Goal: Task Accomplishment & Management: Use online tool/utility

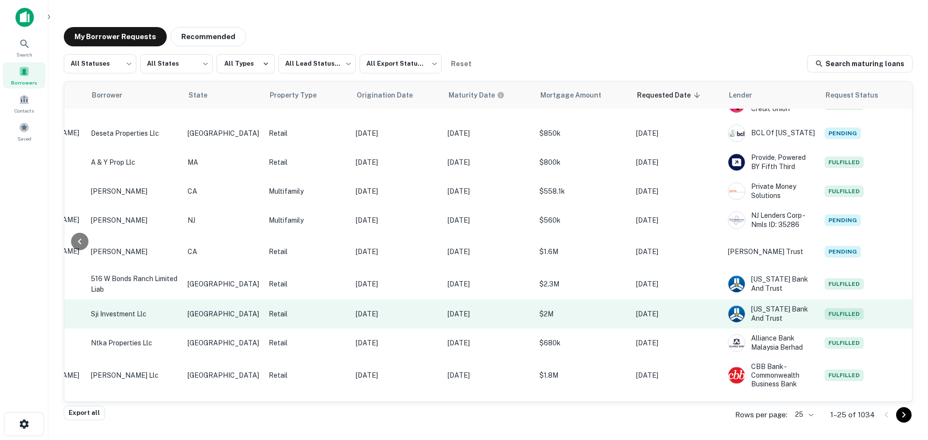
scroll to position [559, 229]
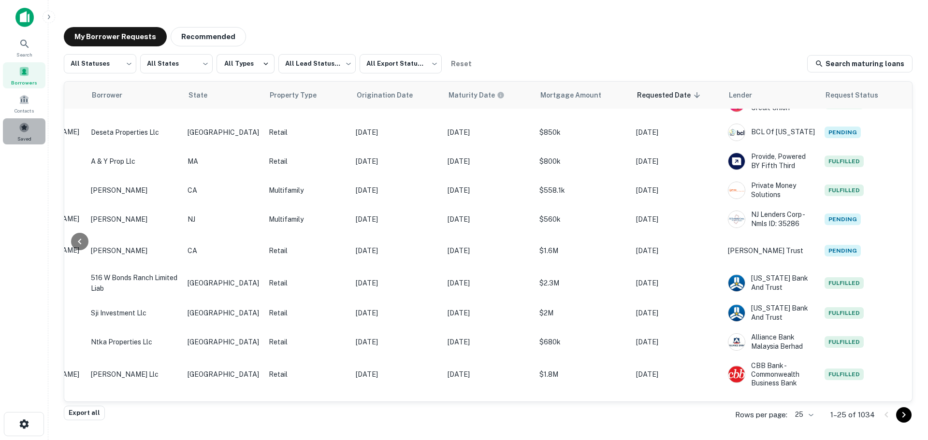
click at [23, 126] on span at bounding box center [24, 127] width 11 height 11
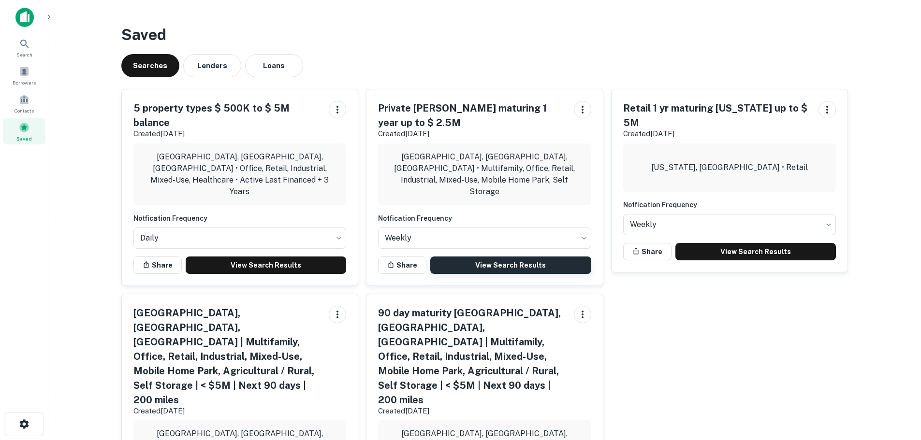
click at [516, 257] on link "View Search Results" at bounding box center [510, 265] width 161 height 17
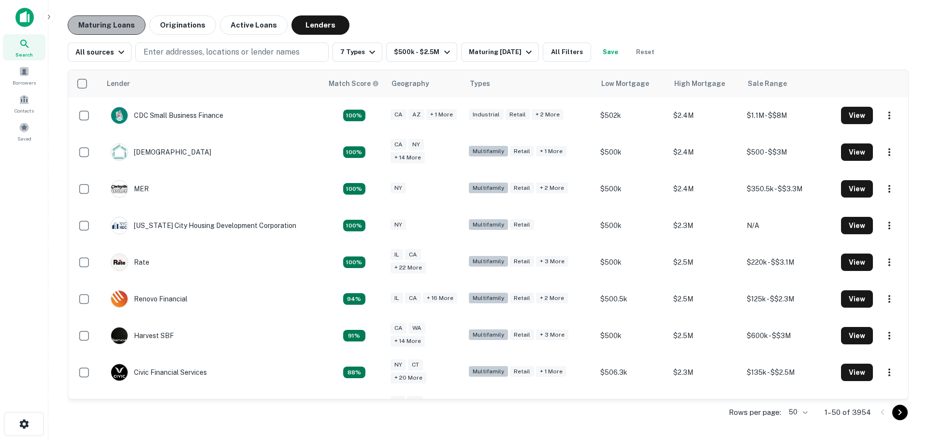
click at [118, 24] on button "Maturing Loans" at bounding box center [107, 24] width 78 height 19
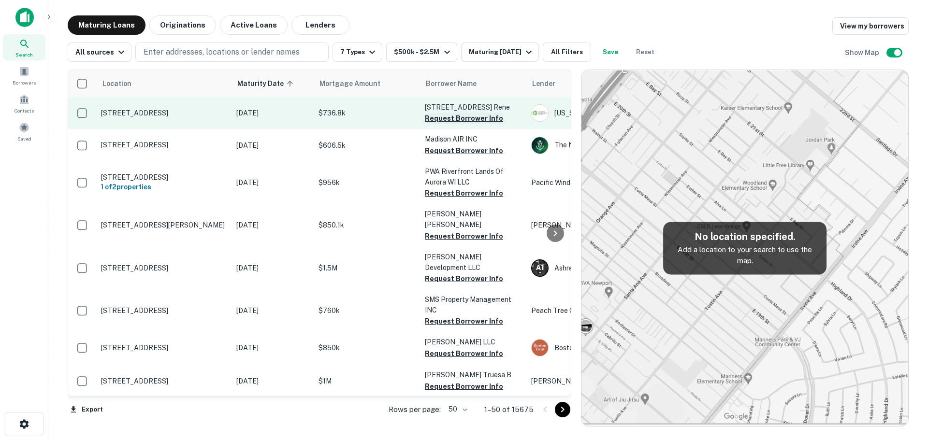
click at [469, 124] on button "Request Borrower Info" at bounding box center [464, 119] width 78 height 12
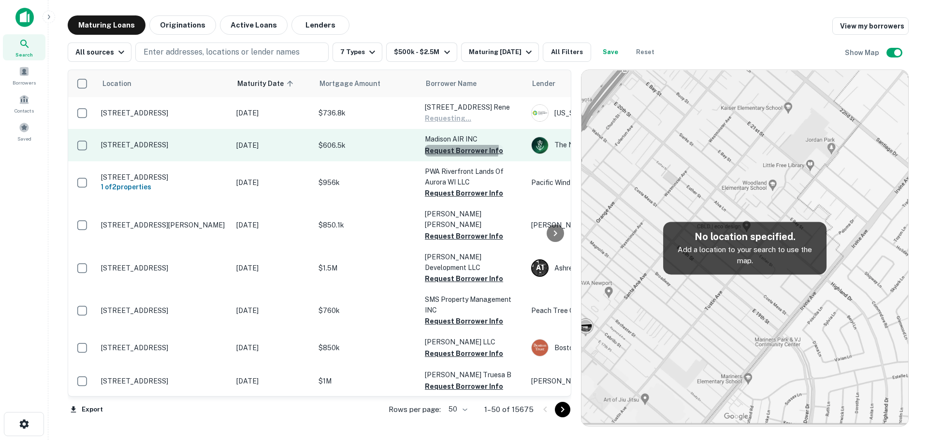
click at [458, 157] on button "Request Borrower Info" at bounding box center [464, 151] width 78 height 12
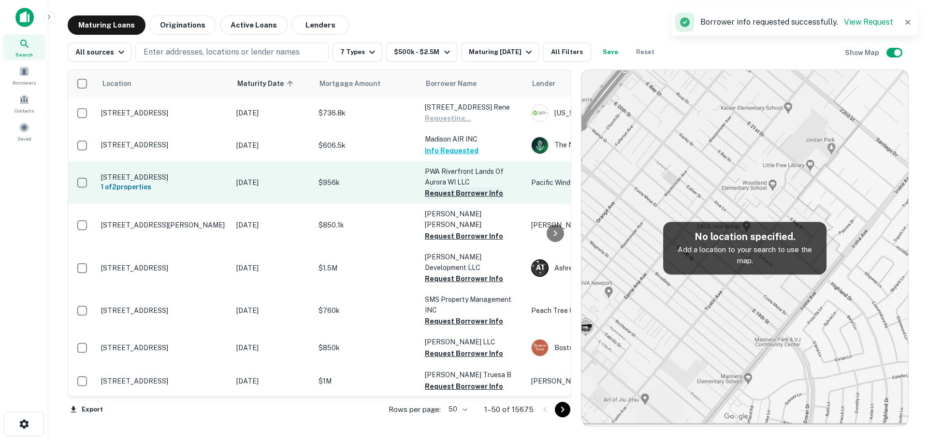
click at [452, 199] on button "Request Borrower Info" at bounding box center [464, 194] width 78 height 12
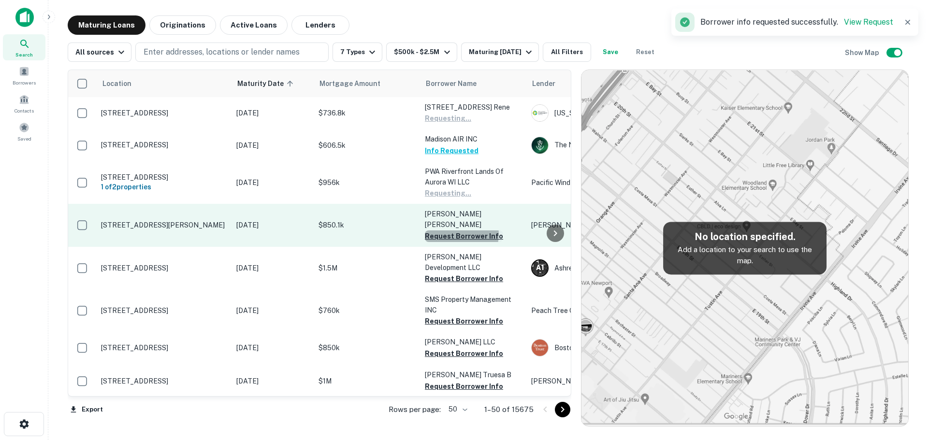
click at [457, 235] on button "Request Borrower Info" at bounding box center [464, 237] width 78 height 12
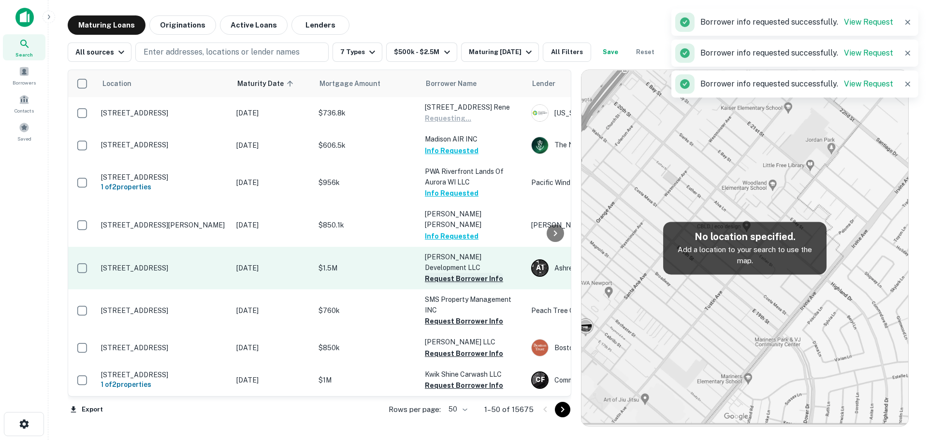
click at [464, 280] on button "Request Borrower Info" at bounding box center [464, 279] width 78 height 12
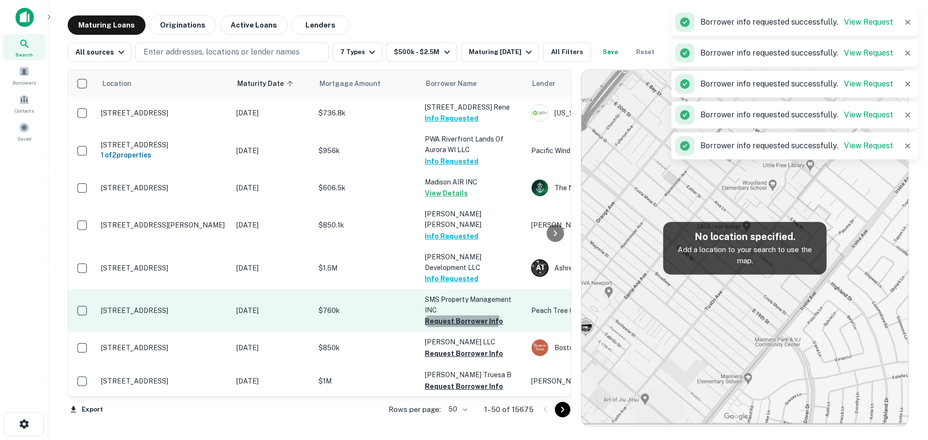
click at [457, 319] on button "Request Borrower Info" at bounding box center [464, 322] width 78 height 12
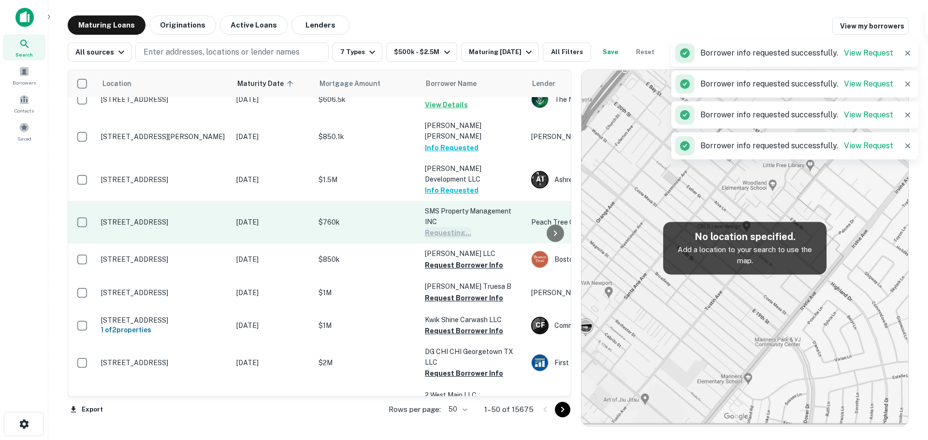
scroll to position [97, 0]
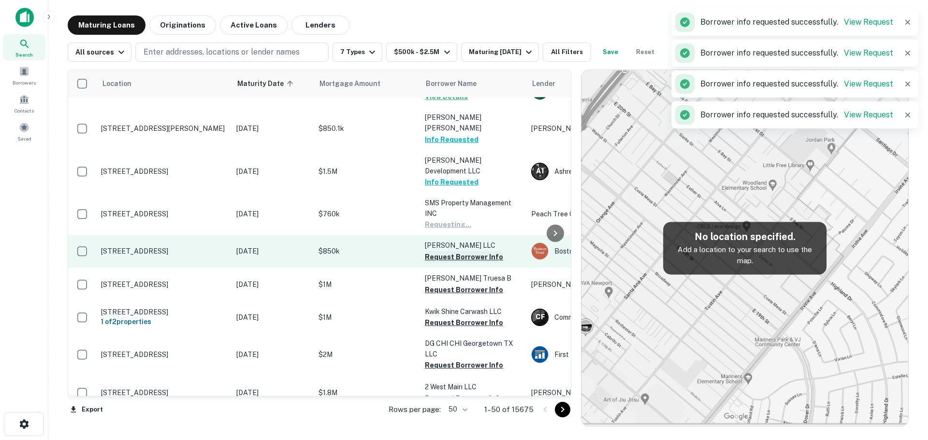
click at [466, 261] on button "Request Borrower Info" at bounding box center [464, 257] width 78 height 12
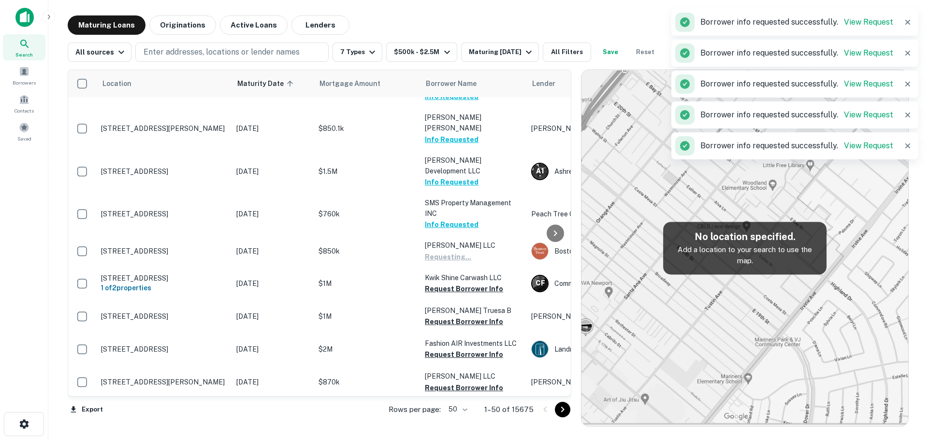
click at [468, 291] on button "Request Borrower Info" at bounding box center [464, 289] width 78 height 12
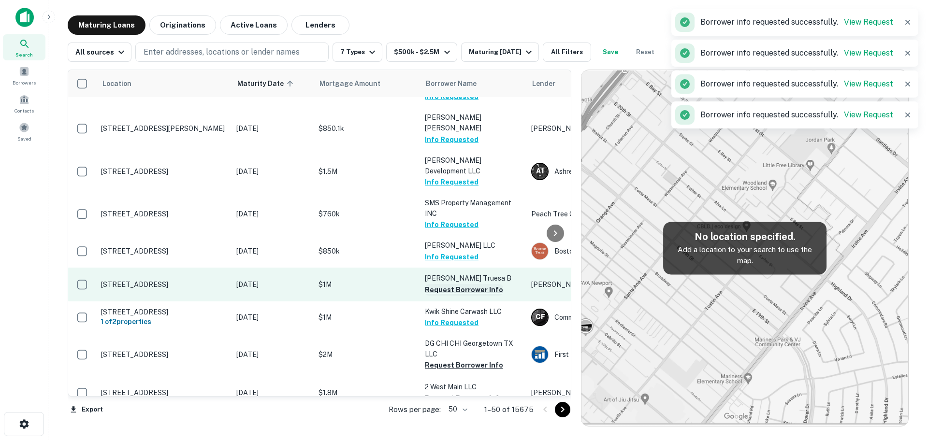
click at [467, 290] on button "Request Borrower Info" at bounding box center [464, 290] width 78 height 12
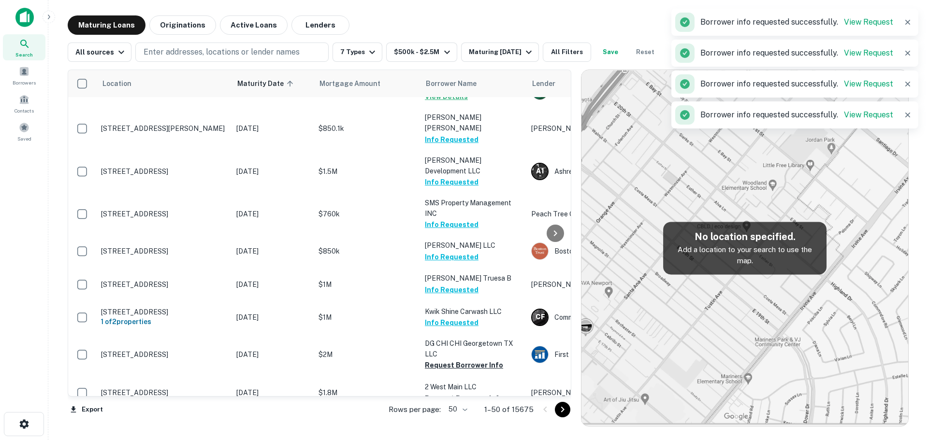
scroll to position [145, 0]
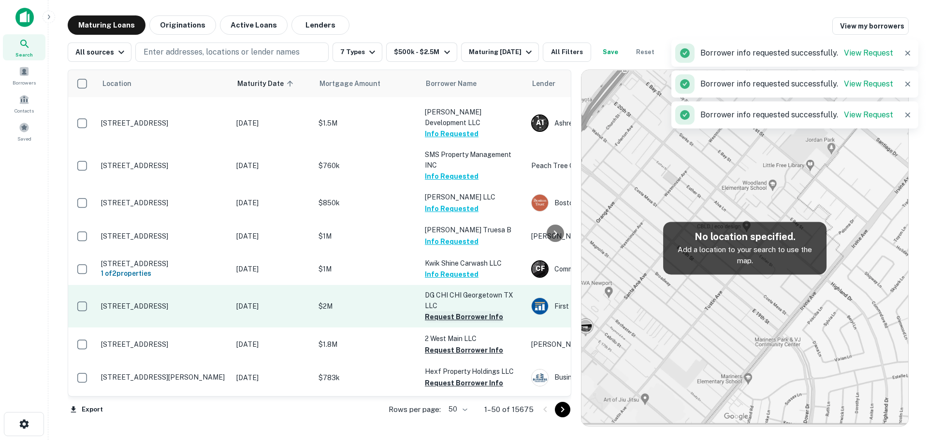
click at [458, 316] on button "Request Borrower Info" at bounding box center [464, 317] width 78 height 12
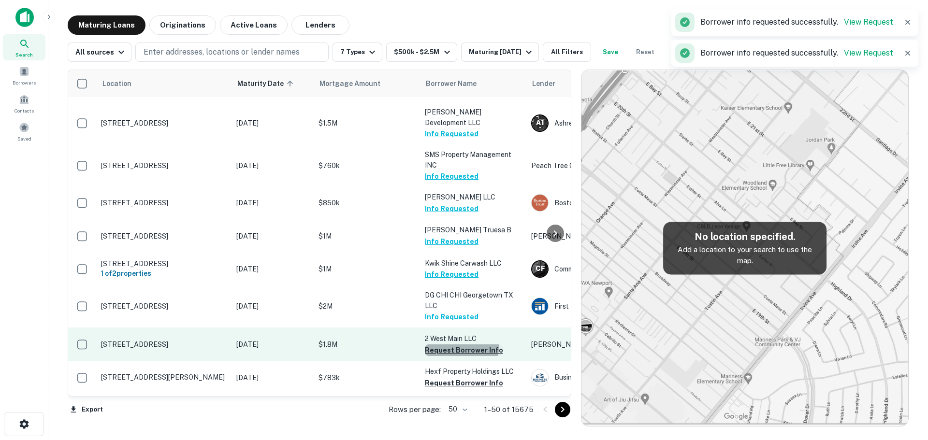
click at [456, 347] on button "Request Borrower Info" at bounding box center [464, 351] width 78 height 12
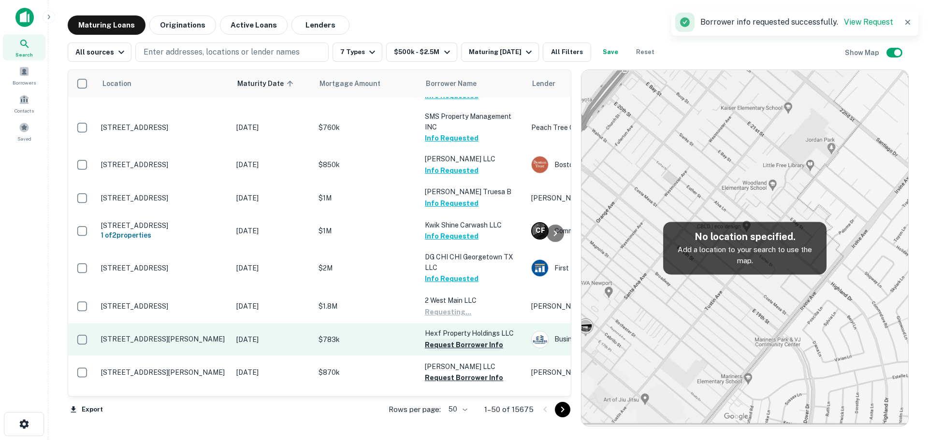
scroll to position [193, 0]
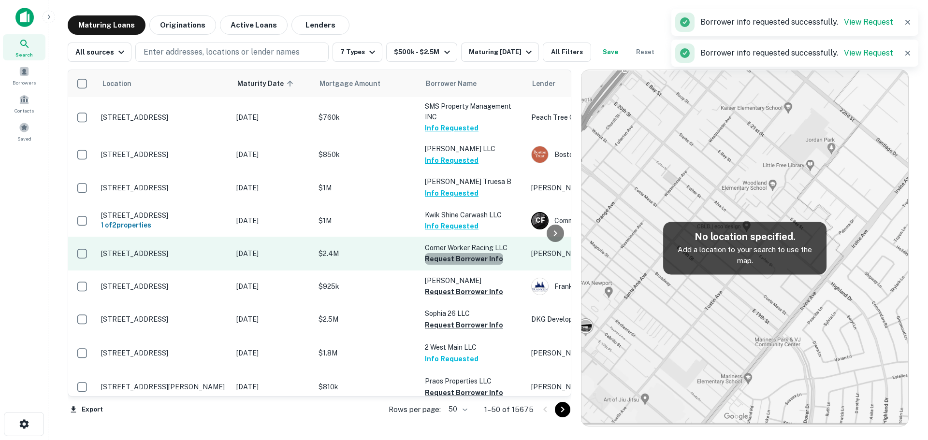
click at [482, 259] on button "Request Borrower Info" at bounding box center [464, 259] width 78 height 12
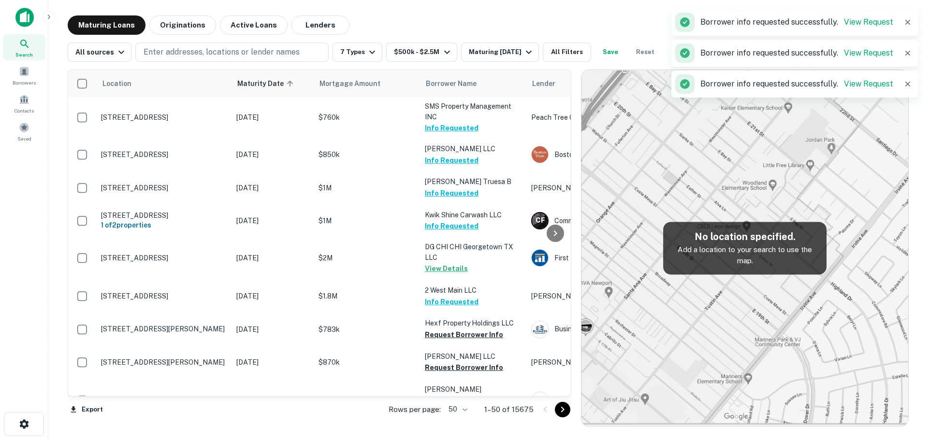
click at [467, 293] on p "2 West Main LLC" at bounding box center [473, 290] width 97 height 11
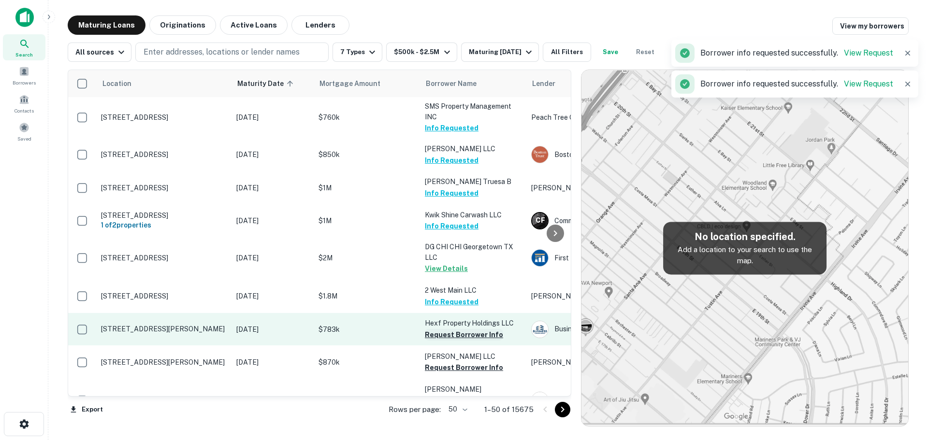
click at [481, 337] on button "Request Borrower Info" at bounding box center [464, 335] width 78 height 12
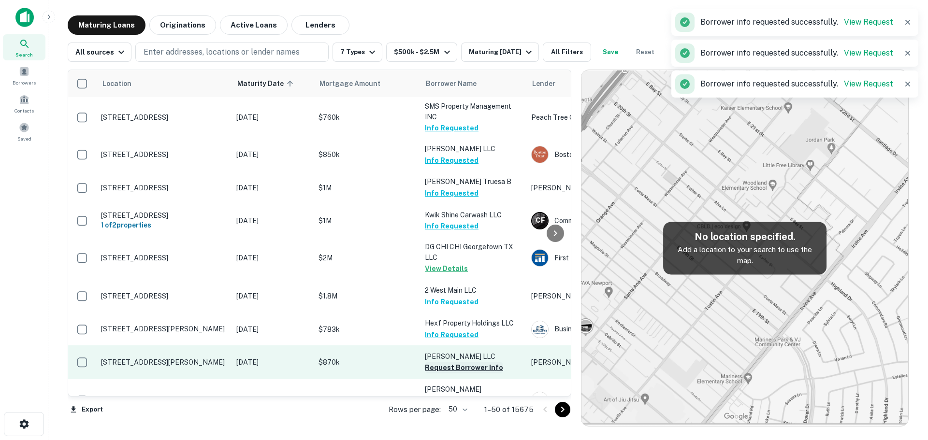
click at [458, 368] on button "Request Borrower Info" at bounding box center [464, 368] width 78 height 12
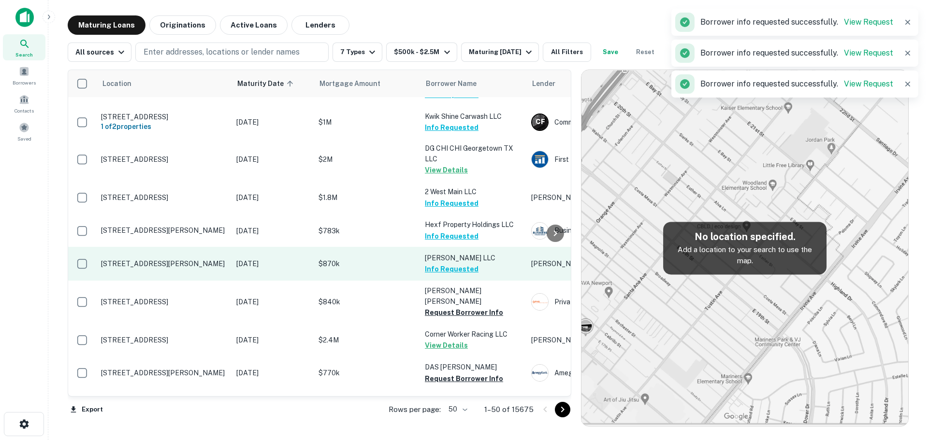
scroll to position [338, 0]
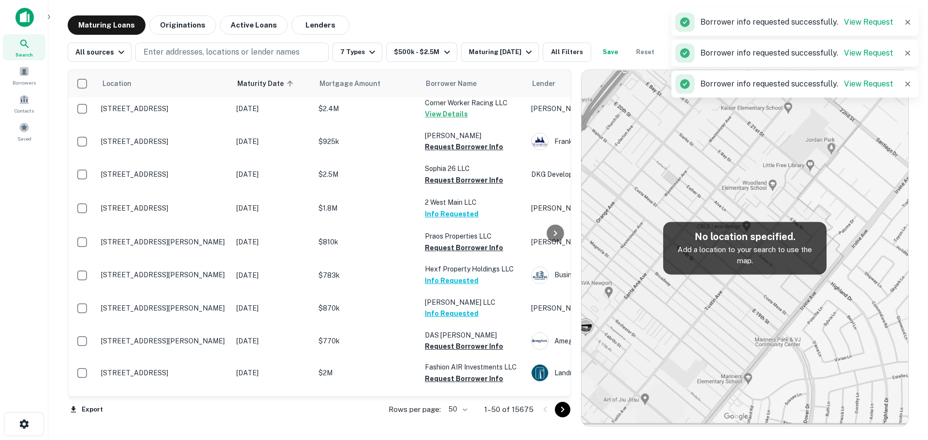
click at [468, 258] on td "Praos Properties LLC Request Borrower Info" at bounding box center [473, 242] width 106 height 34
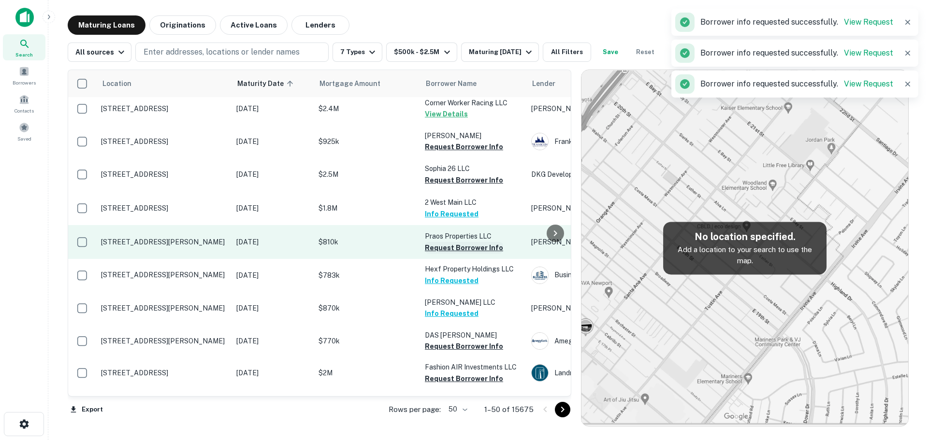
click at [466, 248] on button "Request Borrower Info" at bounding box center [464, 248] width 78 height 12
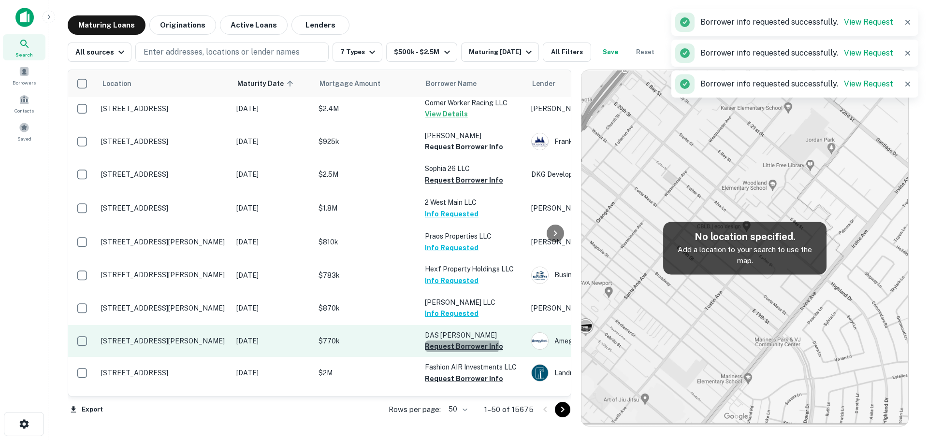
click at [459, 345] on button "Request Borrower Info" at bounding box center [464, 347] width 78 height 12
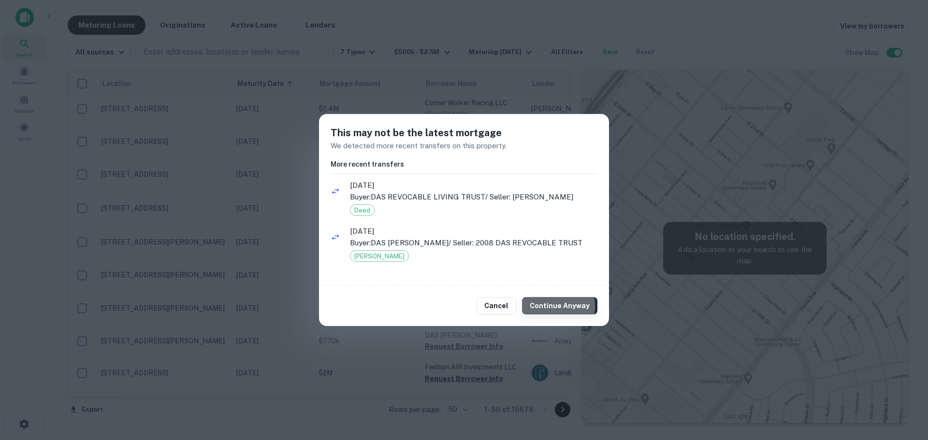
click at [546, 307] on button "Continue Anyway" at bounding box center [559, 305] width 75 height 17
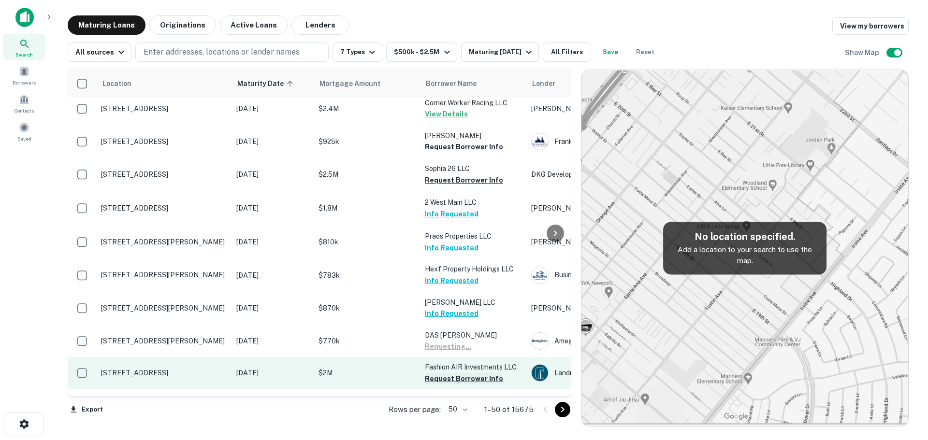
click at [472, 380] on button "Request Borrower Info" at bounding box center [464, 379] width 78 height 12
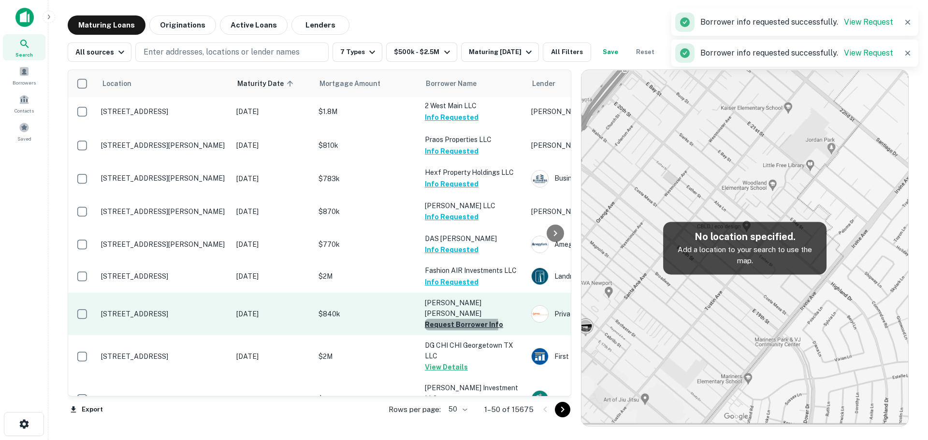
click at [440, 319] on button "Request Borrower Info" at bounding box center [464, 325] width 78 height 12
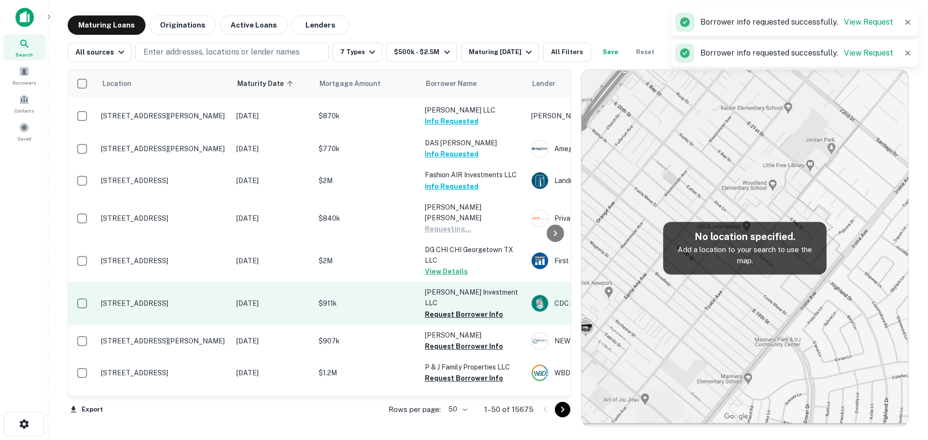
scroll to position [532, 0]
click at [440, 308] on button "Request Borrower Info" at bounding box center [464, 314] width 78 height 12
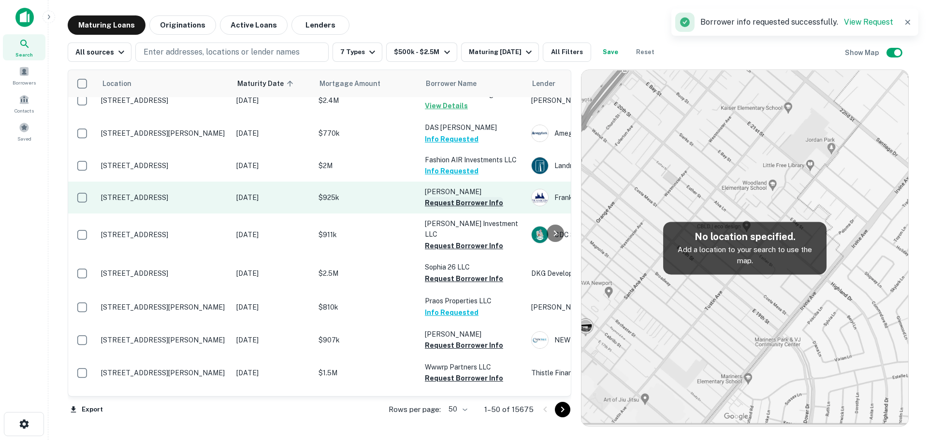
click at [474, 198] on button "Request Borrower Info" at bounding box center [464, 203] width 78 height 12
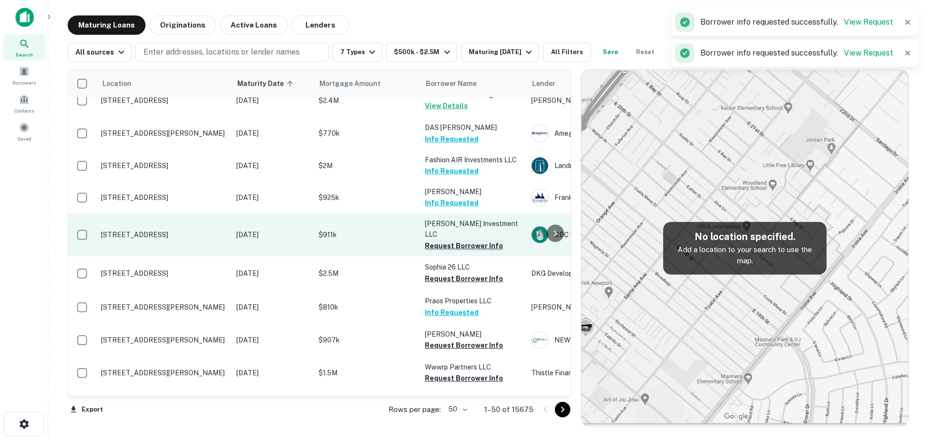
click at [464, 240] on button "Request Borrower Info" at bounding box center [464, 246] width 78 height 12
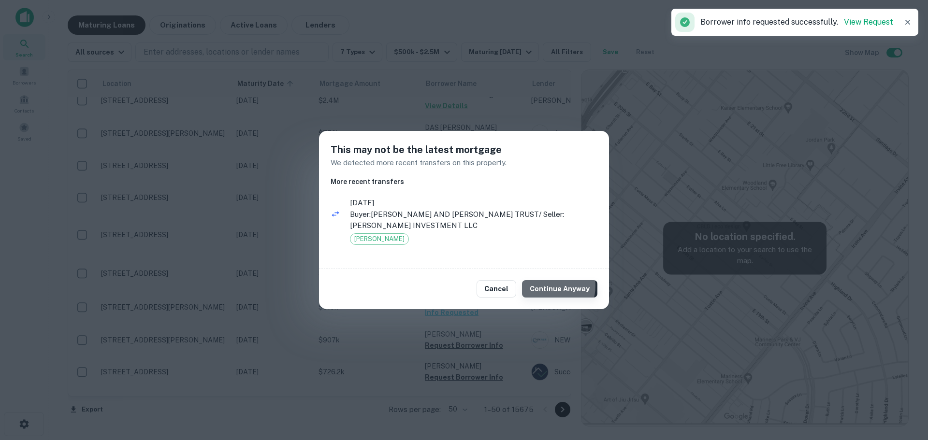
click at [549, 286] on button "Continue Anyway" at bounding box center [559, 288] width 75 height 17
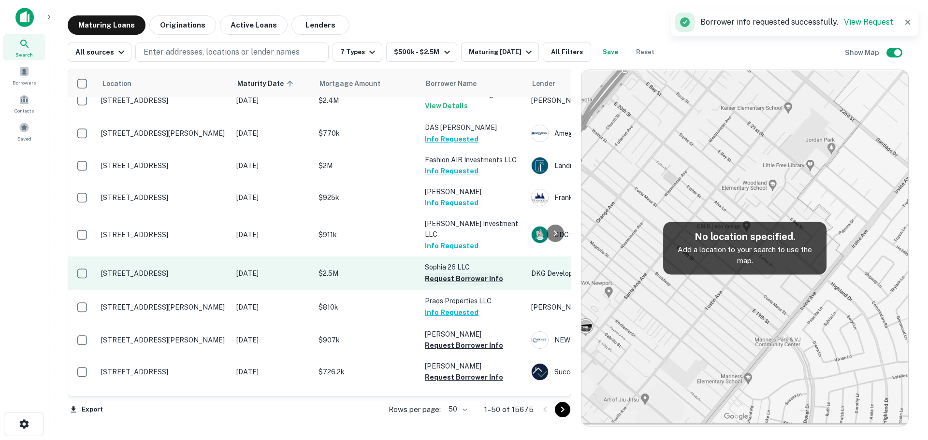
click at [460, 273] on button "Request Borrower Info" at bounding box center [464, 279] width 78 height 12
